Goal: Entertainment & Leisure: Consume media (video, audio)

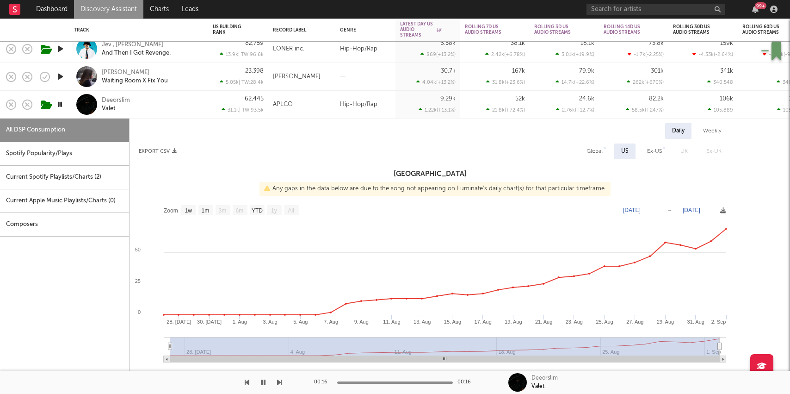
select select "1w"
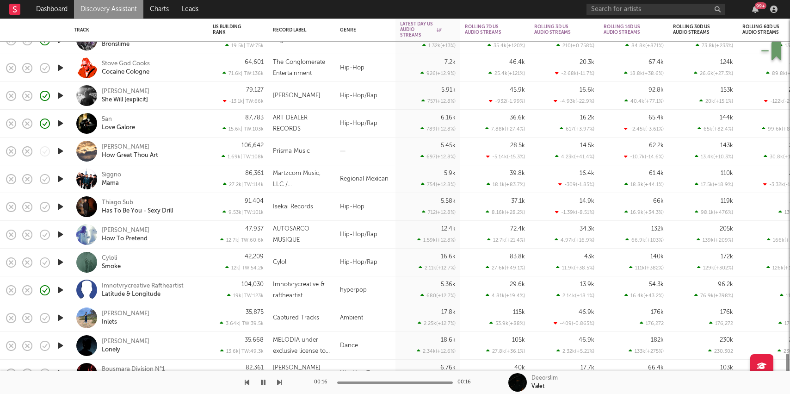
select select "1w"
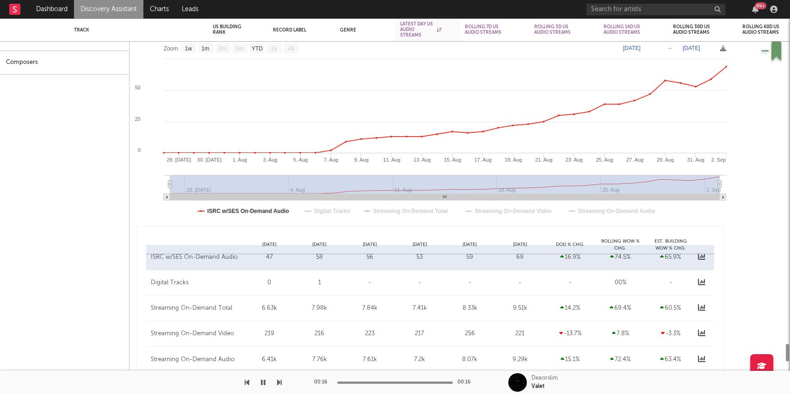
select select "1w"
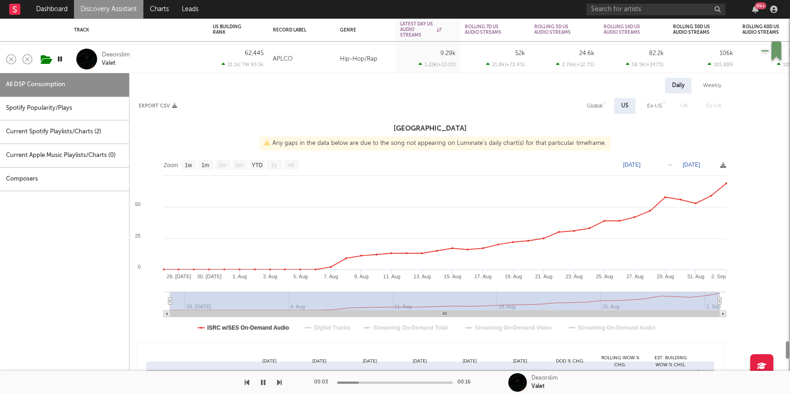
select select "1w"
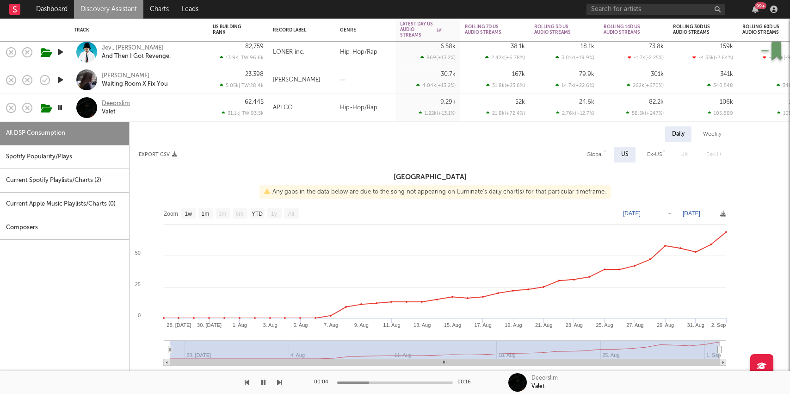
click at [114, 104] on div "Deeorslim" at bounding box center [116, 103] width 28 height 8
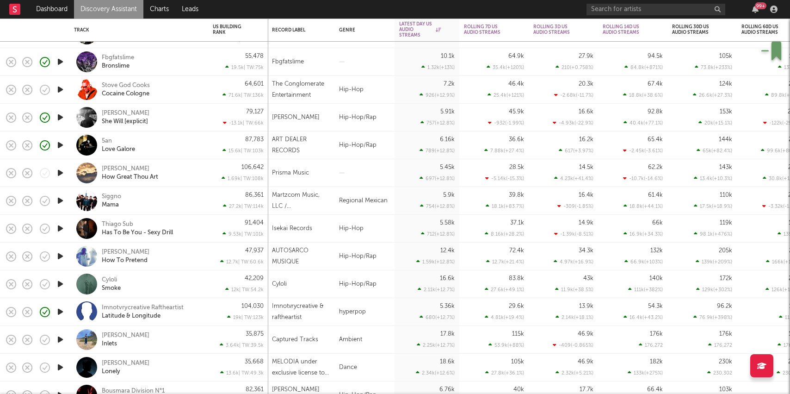
click at [63, 281] on icon "button" at bounding box center [61, 284] width 10 height 12
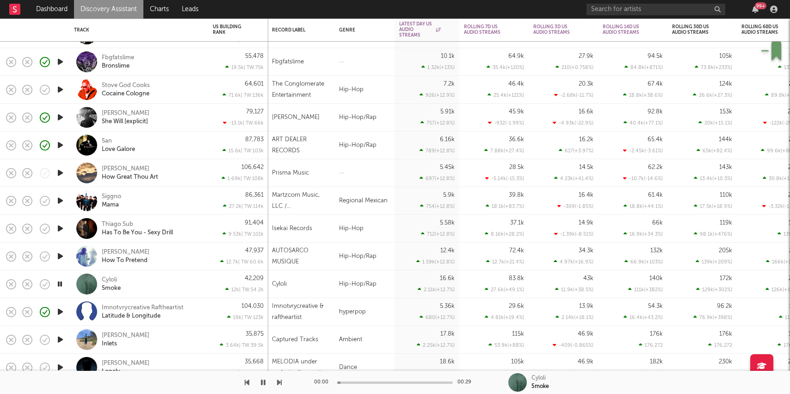
click at [189, 281] on div "Cyloli Smoke" at bounding box center [151, 284] width 99 height 17
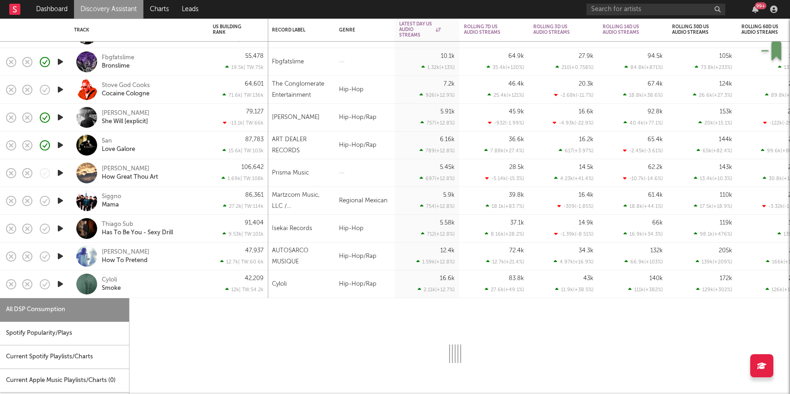
select select "1w"
select select "6m"
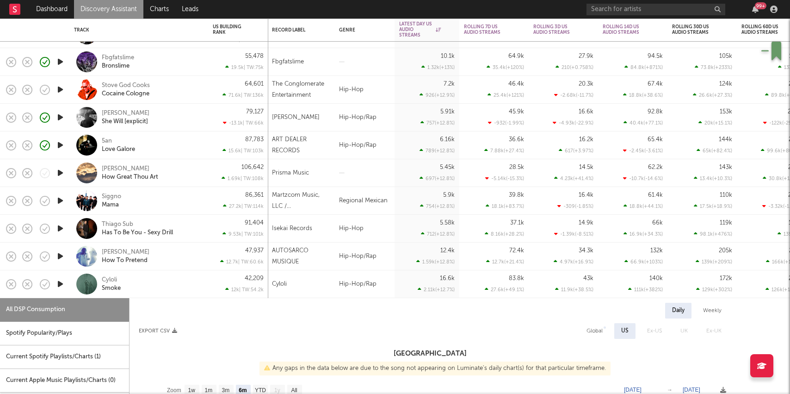
click at [57, 145] on icon "button" at bounding box center [61, 145] width 10 height 12
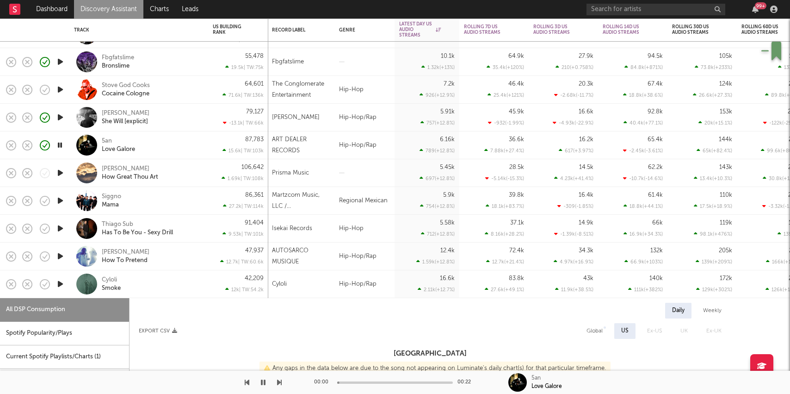
click at [224, 155] on div "87,783 15.6k | TW: 103k" at bounding box center [238, 144] width 51 height 27
select select "6m"
select select "1w"
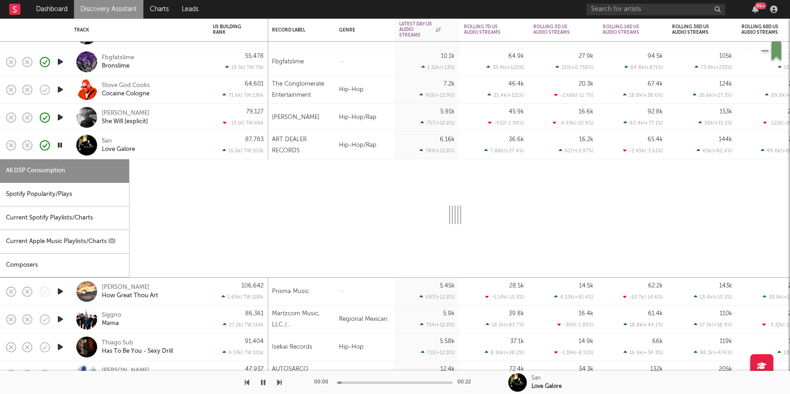
select select "1w"
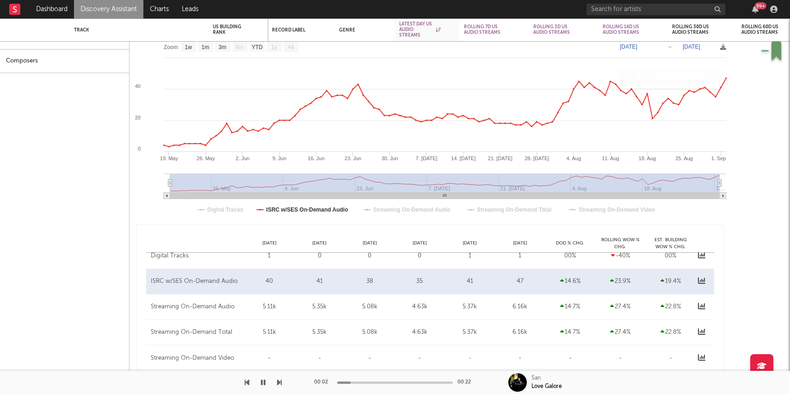
select select "6m"
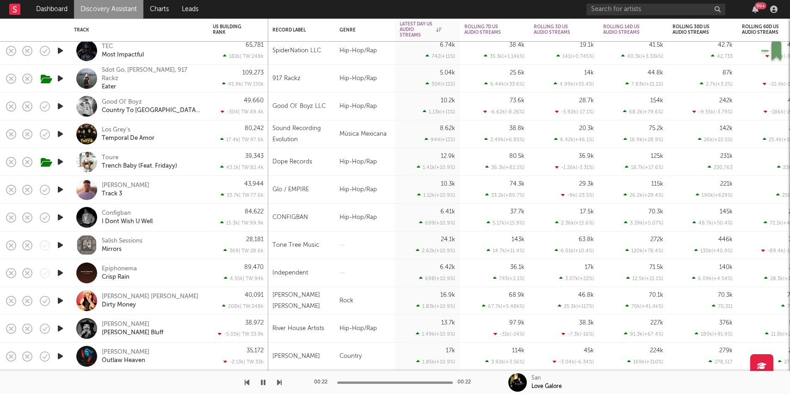
click at [61, 216] on icon "button" at bounding box center [61, 217] width 10 height 12
click at [199, 224] on div "Configban I Dont Wish U Well" at bounding box center [151, 217] width 99 height 17
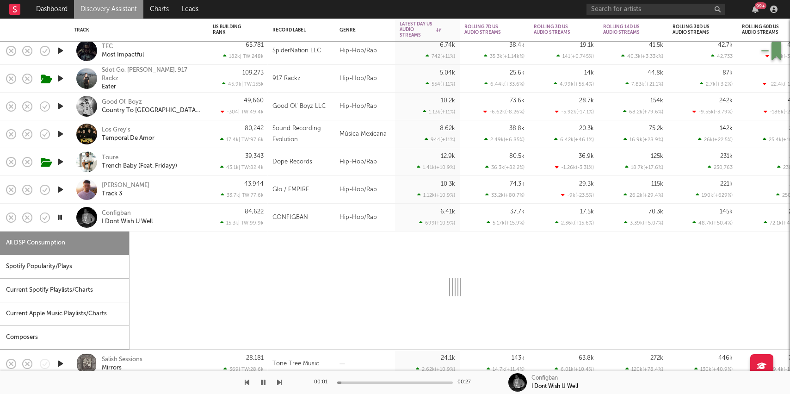
select select "1w"
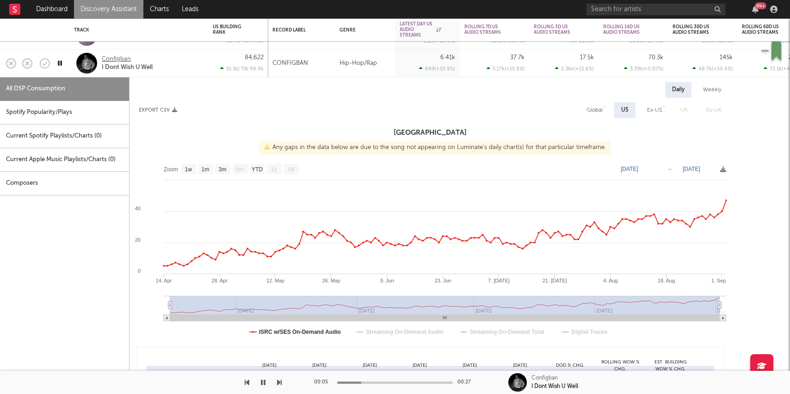
click at [115, 56] on div "Configban" at bounding box center [116, 59] width 29 height 8
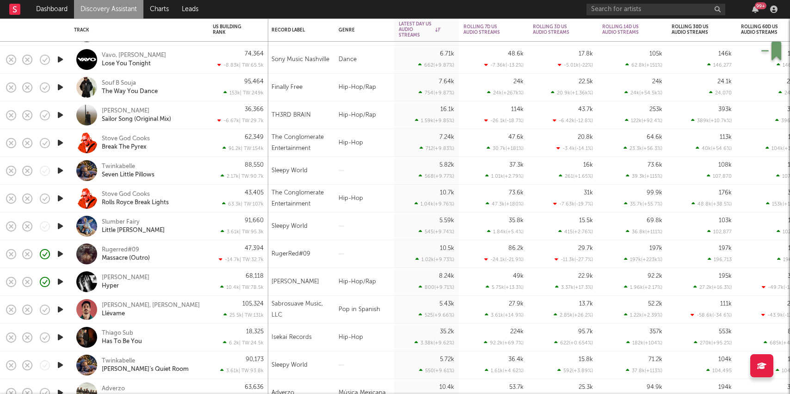
click at [195, 249] on div "Rugerred#09 Massacre (Outro)" at bounding box center [151, 254] width 99 height 17
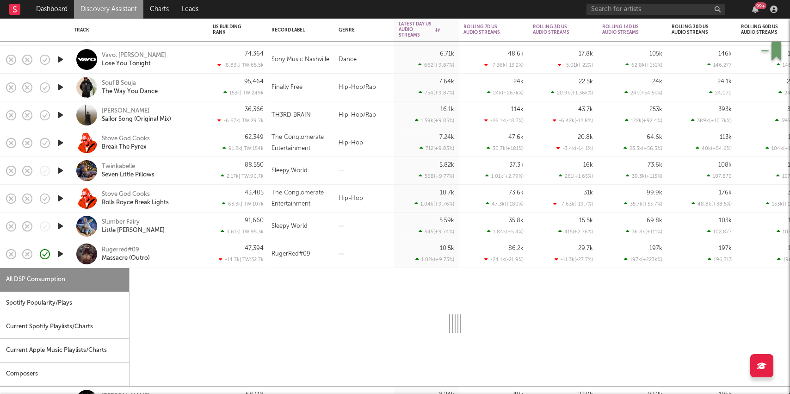
select select "1w"
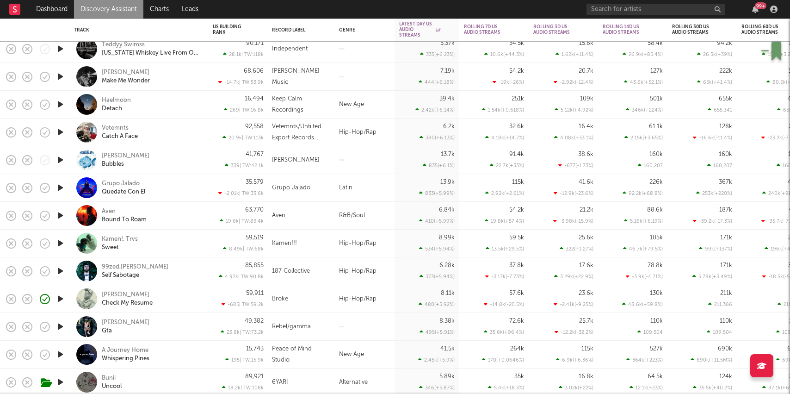
click at [58, 132] on icon "button" at bounding box center [61, 132] width 10 height 12
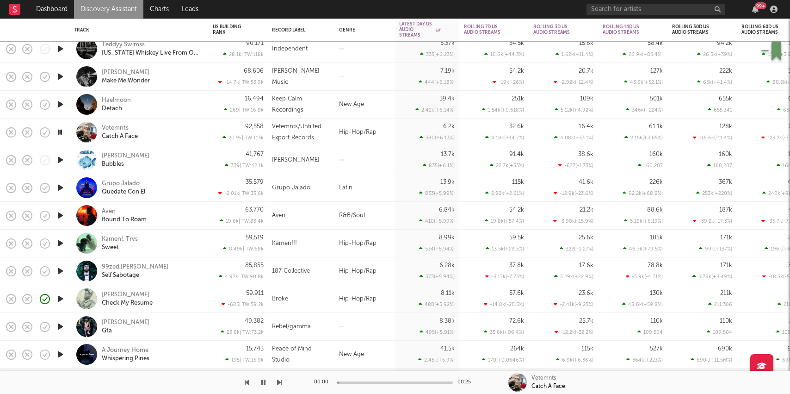
click at [180, 134] on div "Vetemnts Catch A Face" at bounding box center [151, 132] width 99 height 17
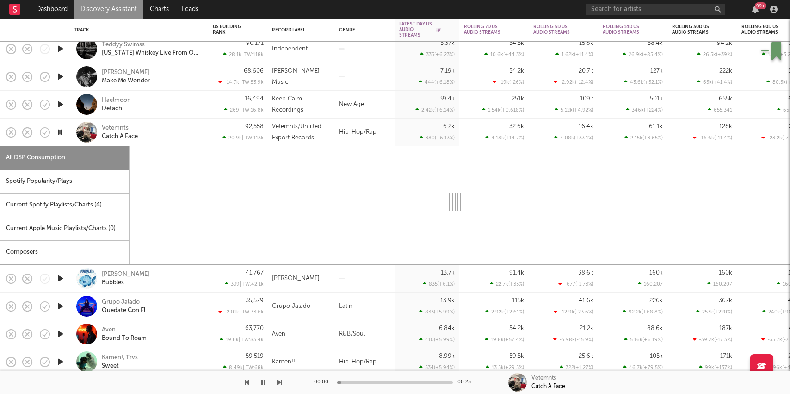
select select "1w"
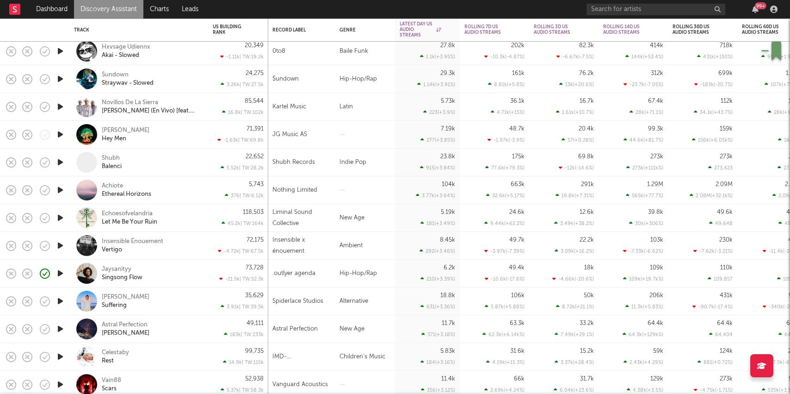
click at [62, 273] on icon "button" at bounding box center [61, 273] width 10 height 12
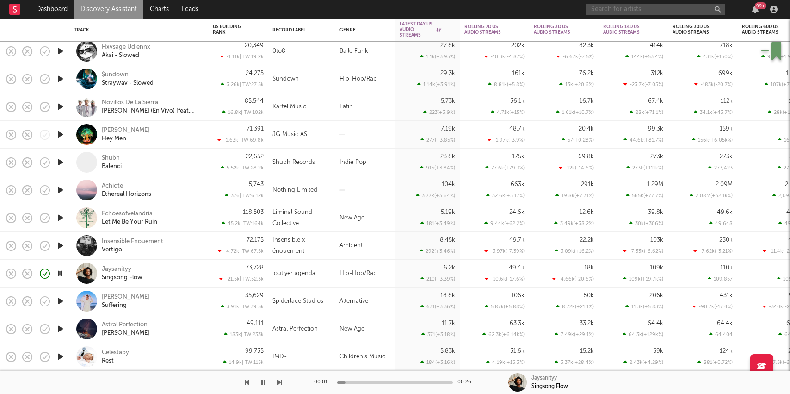
click at [620, 12] on input "text" at bounding box center [656, 10] width 139 height 12
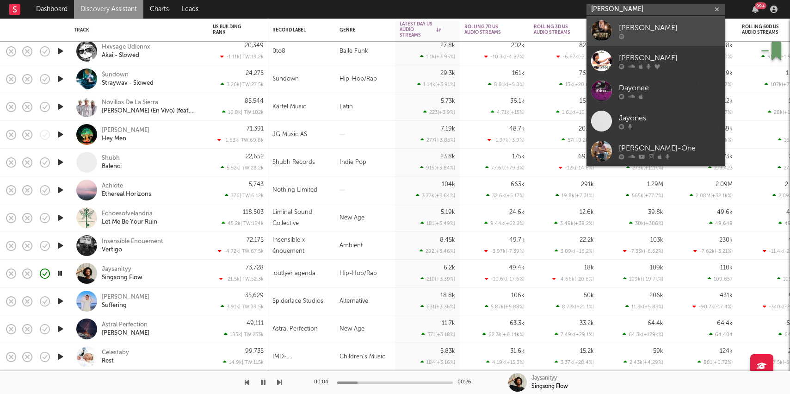
type input "[PERSON_NAME]"
click at [620, 22] on div "[PERSON_NAME]" at bounding box center [670, 27] width 102 height 11
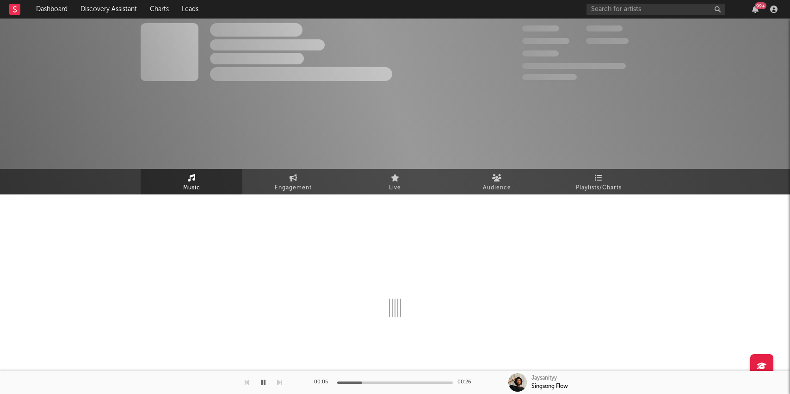
select select "6m"
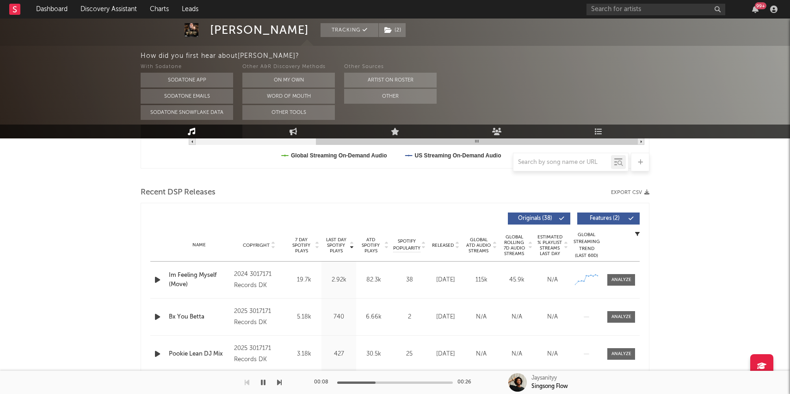
scroll to position [288, 0]
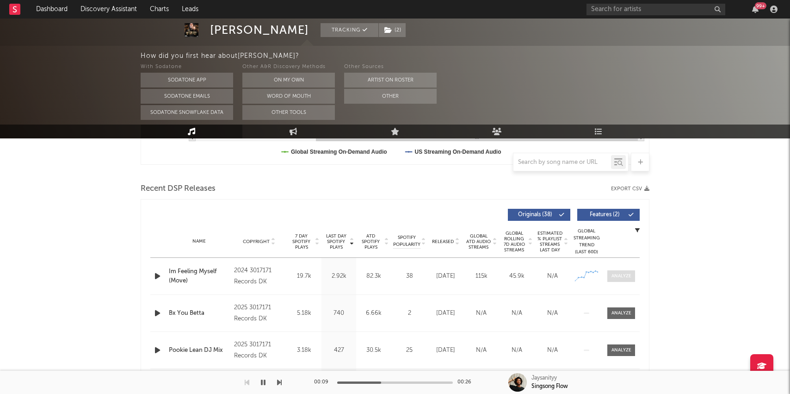
click at [620, 277] on div at bounding box center [622, 276] width 20 height 7
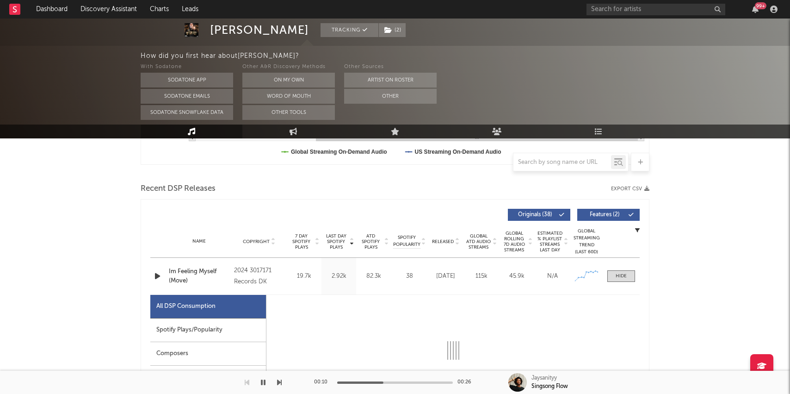
select select "6m"
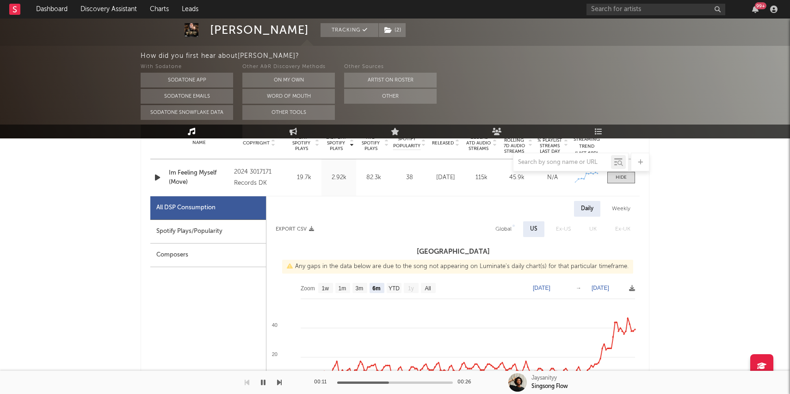
scroll to position [389, 0]
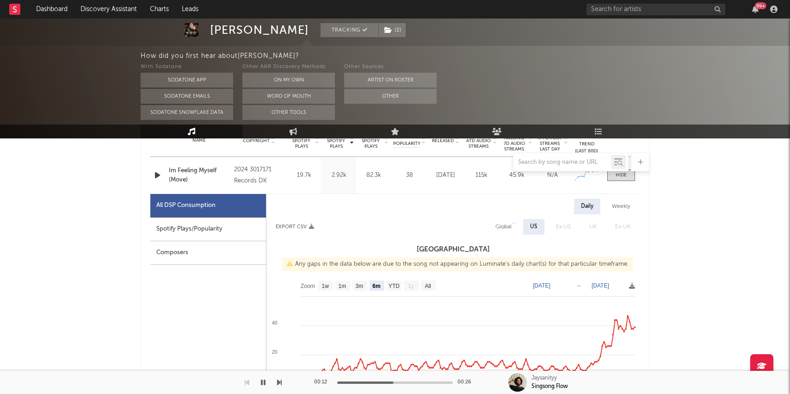
click at [615, 199] on div "Weekly" at bounding box center [621, 207] width 32 height 16
select select "6m"
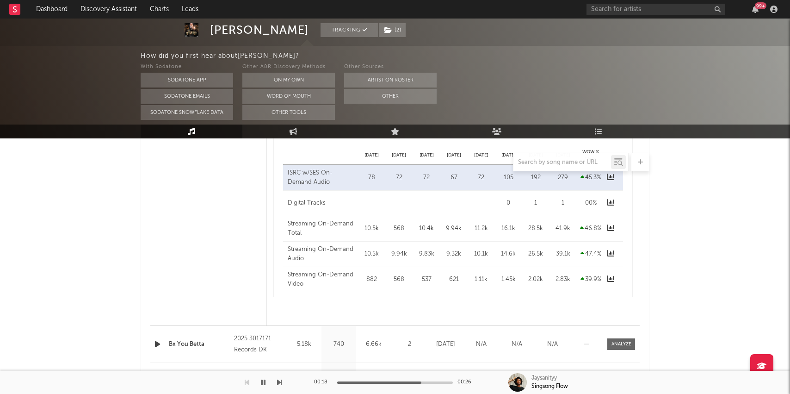
scroll to position [691, 0]
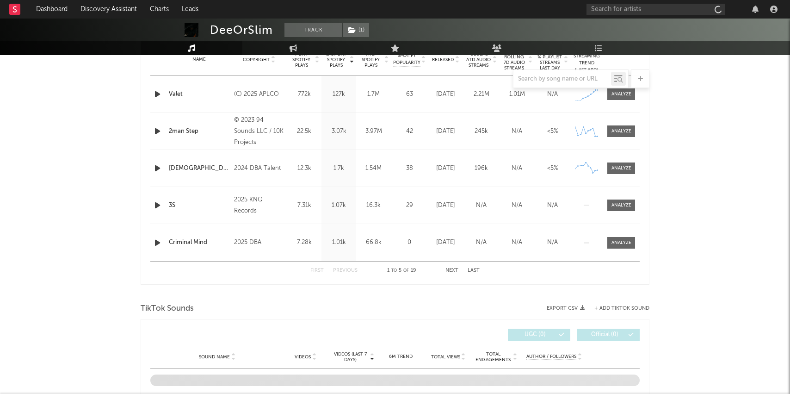
scroll to position [311, 0]
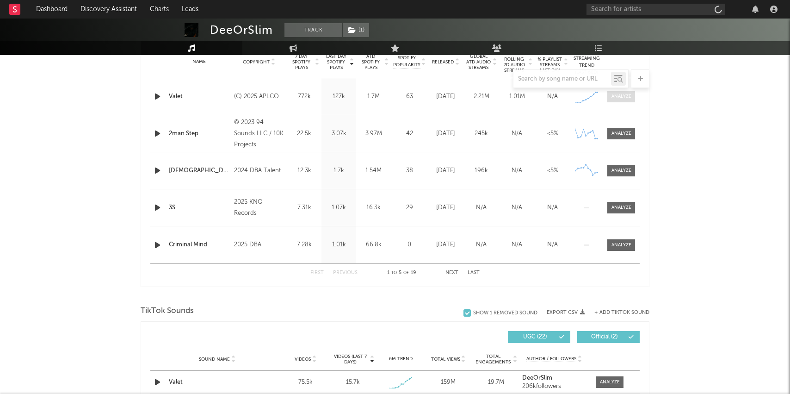
select select "6m"
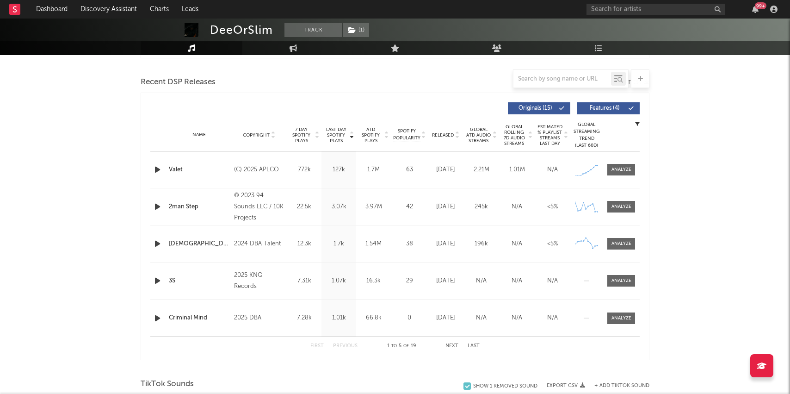
scroll to position [332, 0]
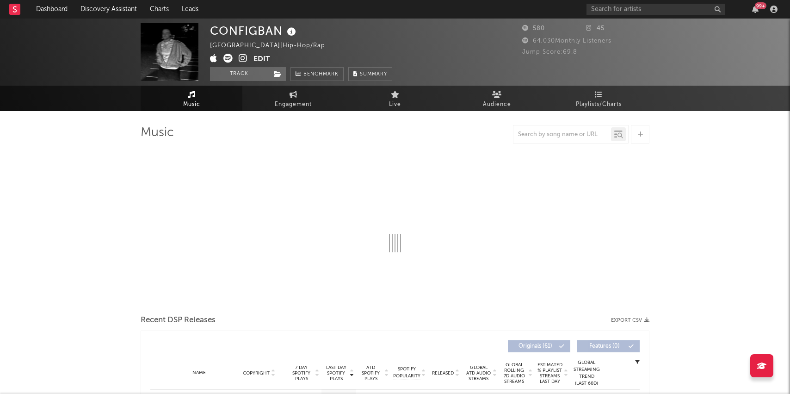
select select "6m"
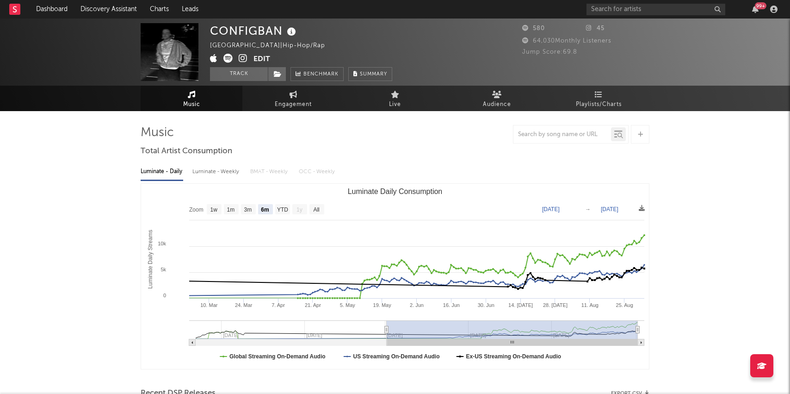
click at [246, 62] on icon at bounding box center [243, 58] width 9 height 9
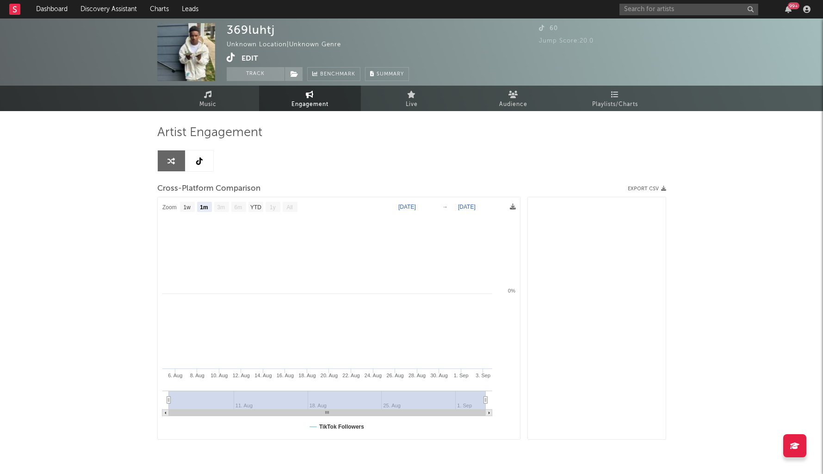
select select "1m"
click at [645, 11] on input "text" at bounding box center [689, 10] width 139 height 12
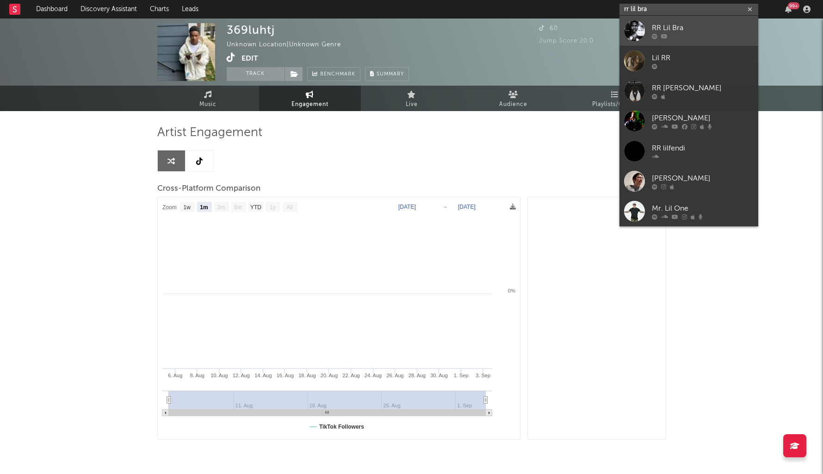
type input "rr lil bra"
click at [653, 21] on link "RR Lil Bra" at bounding box center [689, 31] width 139 height 30
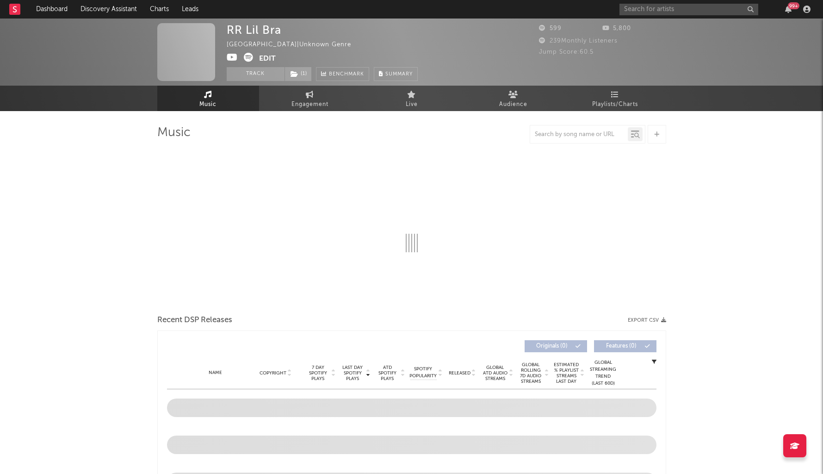
select select "6m"
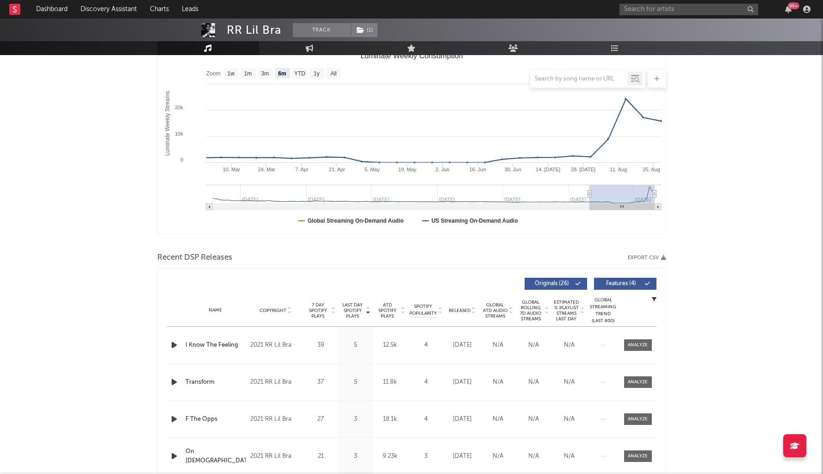
scroll to position [160, 0]
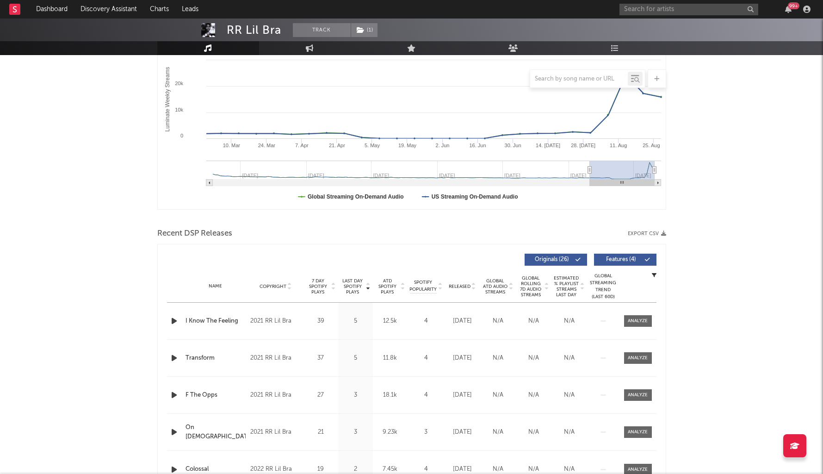
click at [465, 283] on div "Released" at bounding box center [462, 286] width 31 height 7
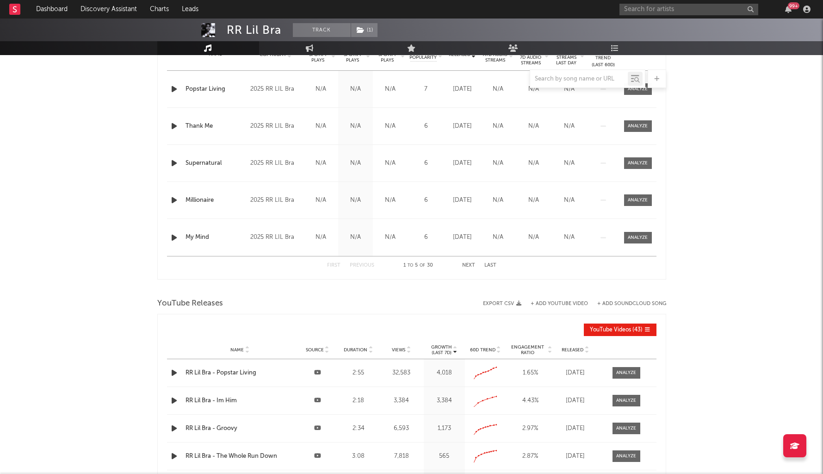
scroll to position [324, 0]
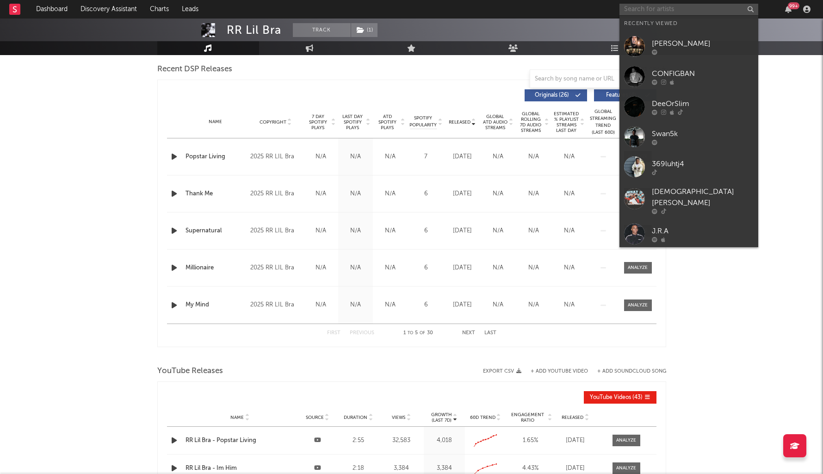
click at [668, 5] on input "text" at bounding box center [689, 10] width 139 height 12
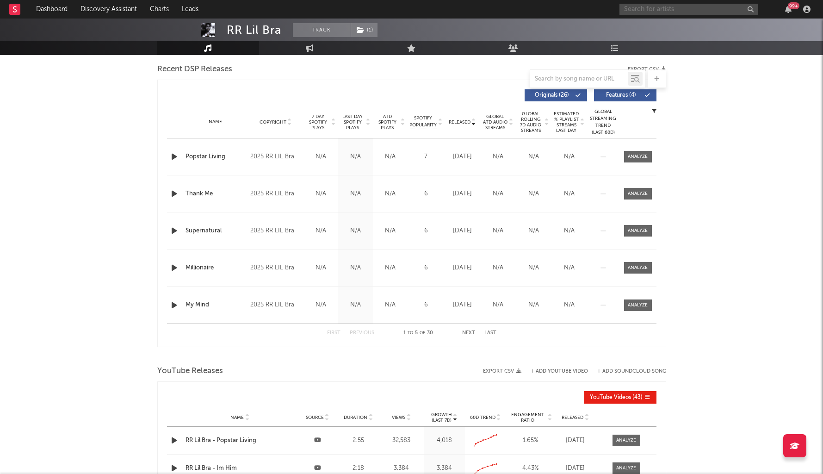
scroll to position [0, 0]
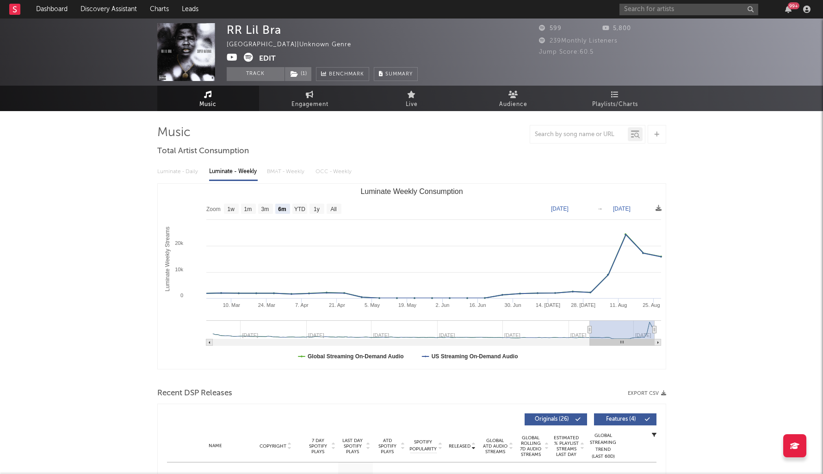
click at [239, 59] on span at bounding box center [243, 59] width 32 height 12
click at [234, 58] on icon at bounding box center [232, 57] width 11 height 9
click at [108, 9] on link "Discovery Assistant" at bounding box center [108, 9] width 69 height 19
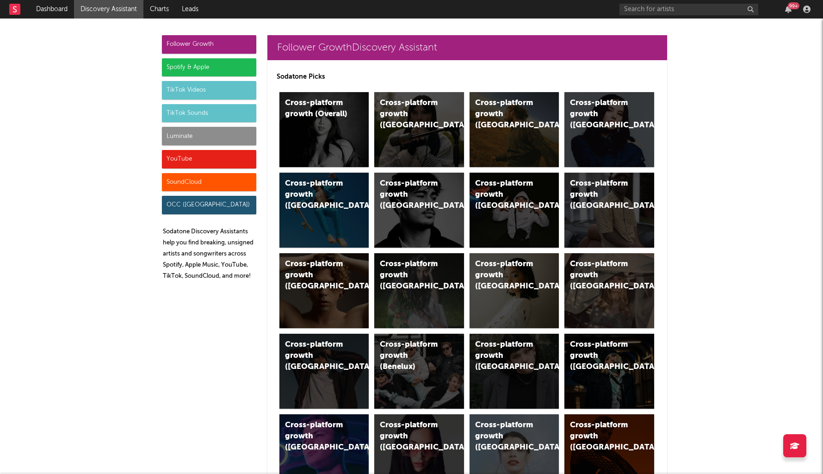
click at [230, 181] on div "SoundCloud" at bounding box center [209, 182] width 94 height 19
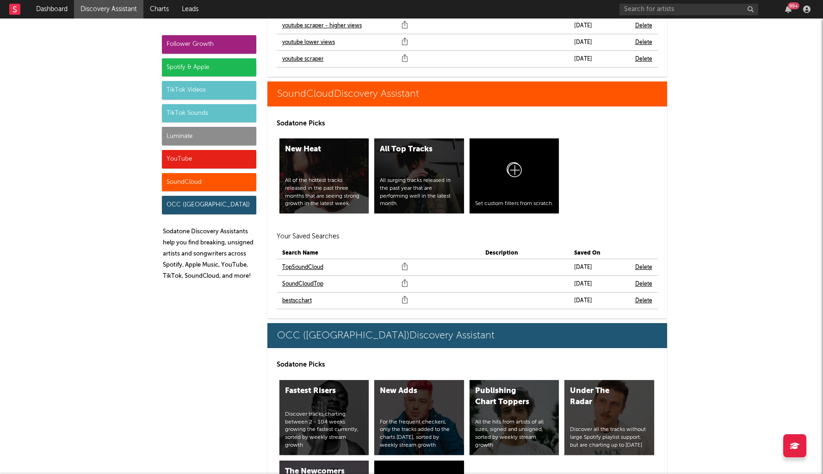
click at [221, 152] on div "YouTube" at bounding box center [209, 159] width 94 height 19
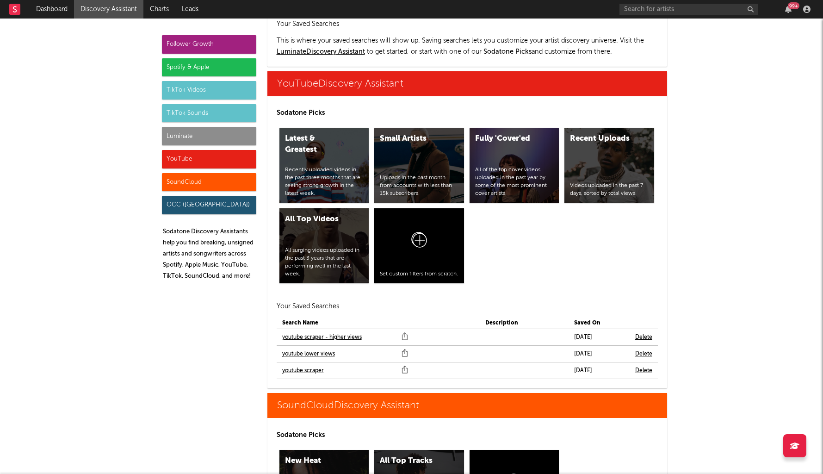
scroll to position [5268, 0]
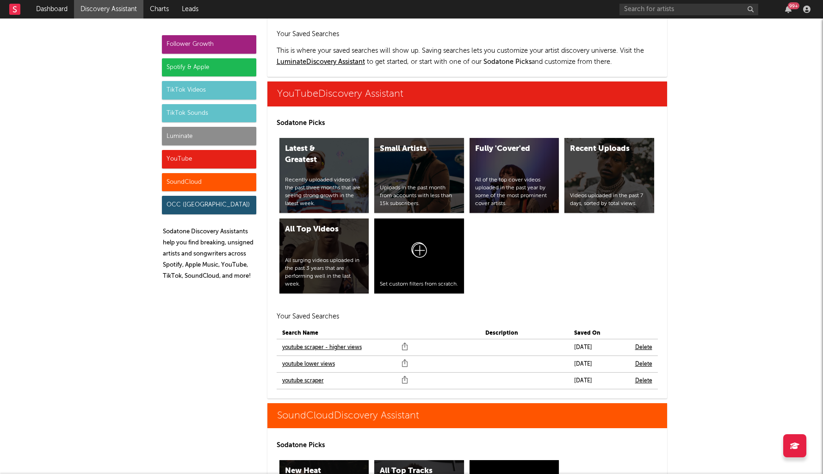
click at [304, 375] on link "youtube scraper" at bounding box center [303, 380] width 42 height 11
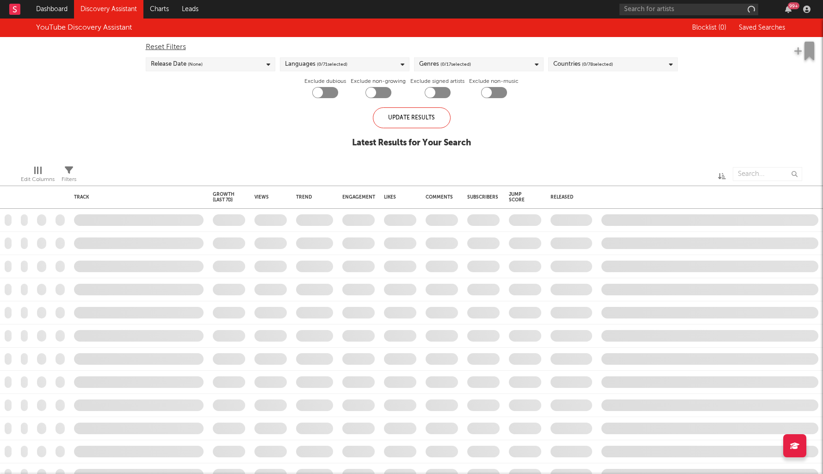
checkbox input "true"
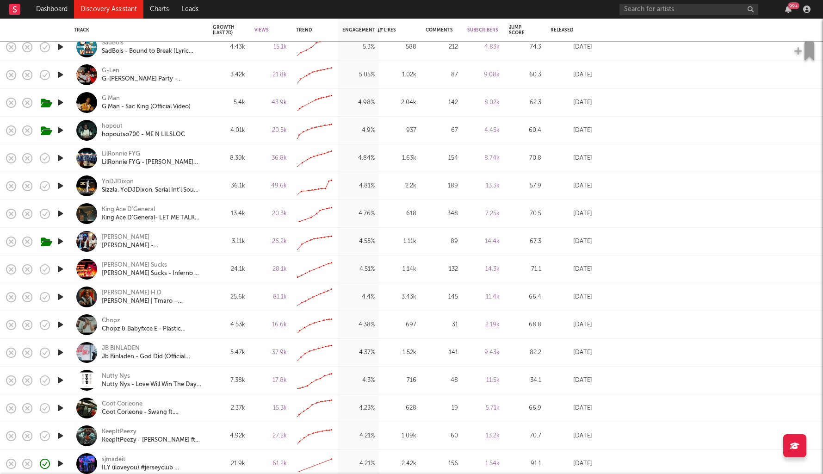
click at [64, 379] on icon "button" at bounding box center [61, 380] width 10 height 12
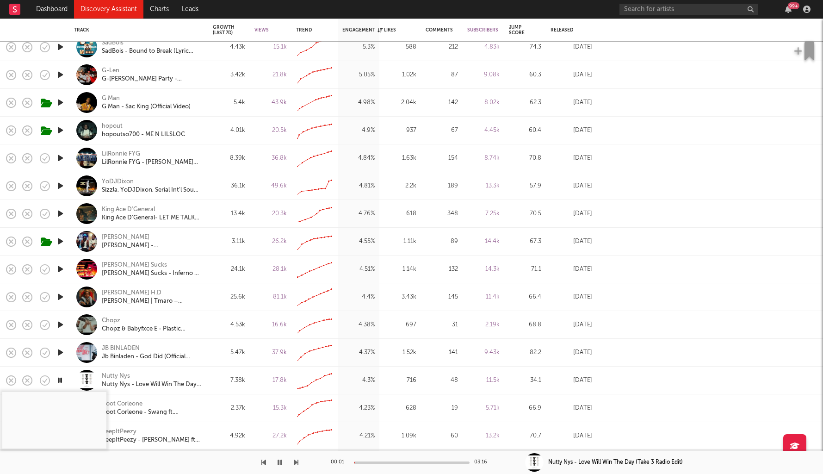
click at [397, 463] on div at bounding box center [412, 462] width 116 height 2
